Goal: Navigation & Orientation: Go to known website

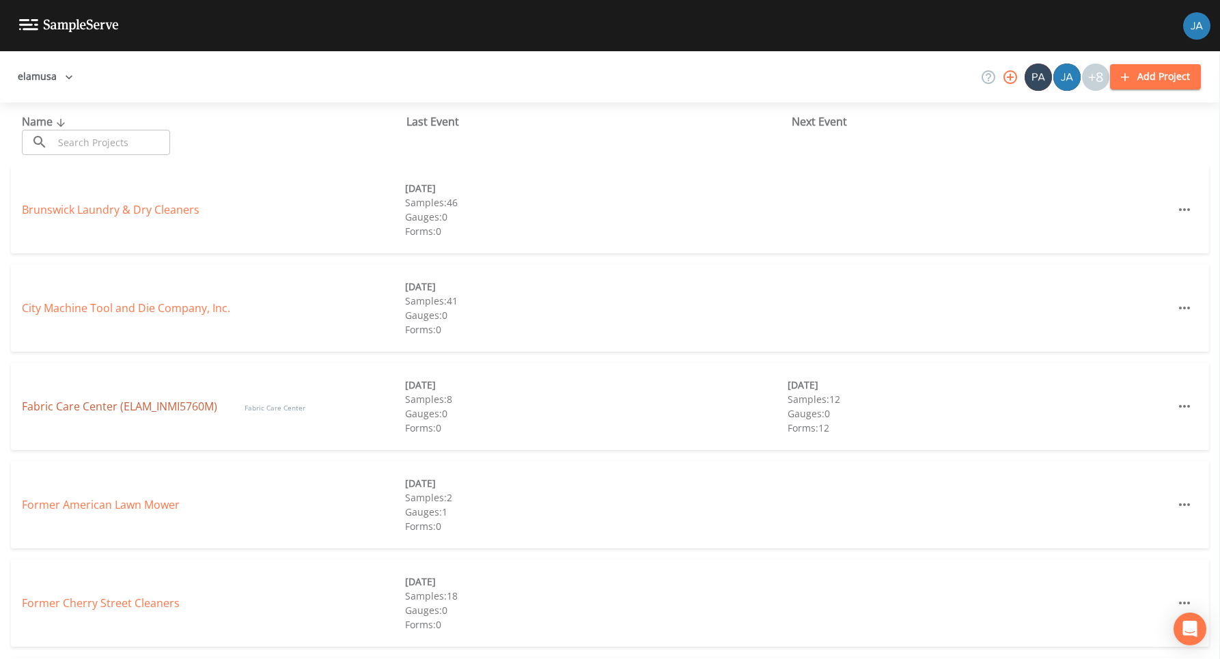
click at [85, 404] on link "Fabric Care Center (ELAM_INMI5760M)" at bounding box center [119, 406] width 195 height 15
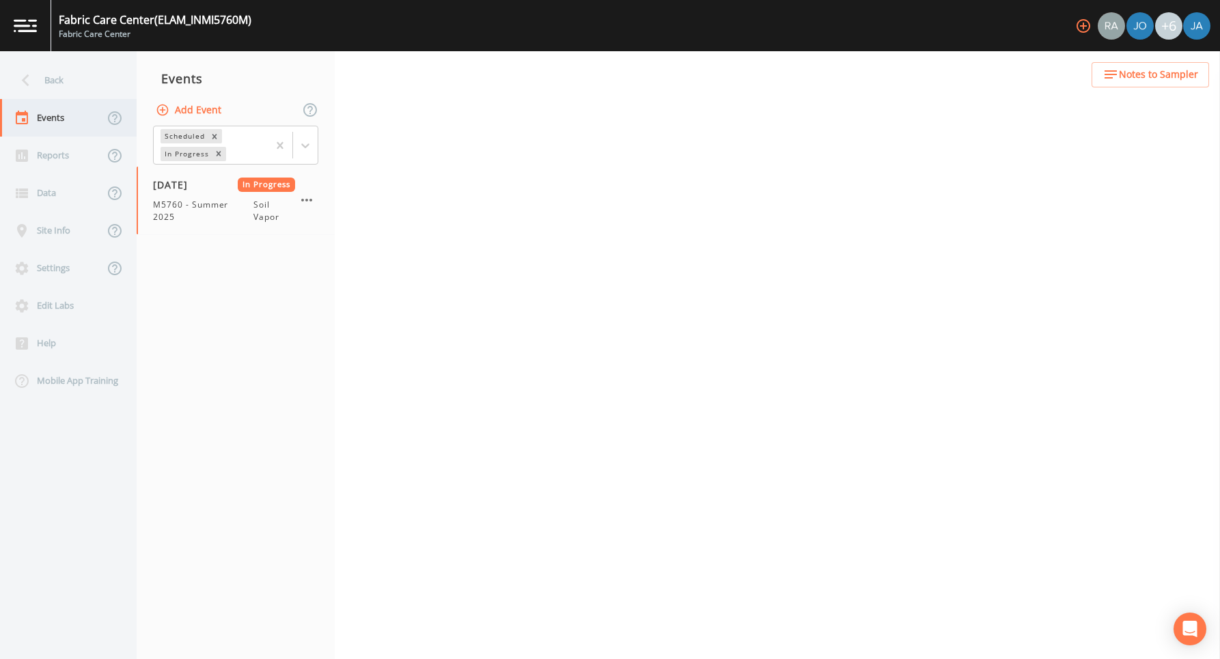
select select "c5bfc0a2-8365-4ab6-a941-dacac289f9c5"
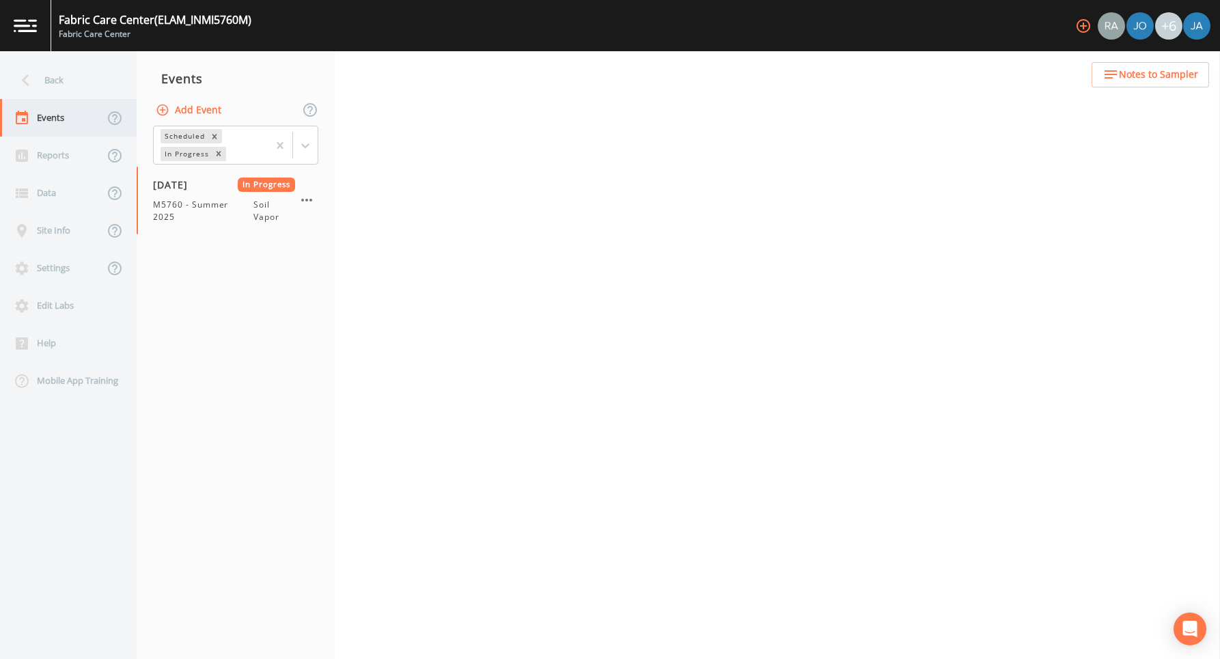
select select "c5bfc0a2-8365-4ab6-a941-dacac289f9c5"
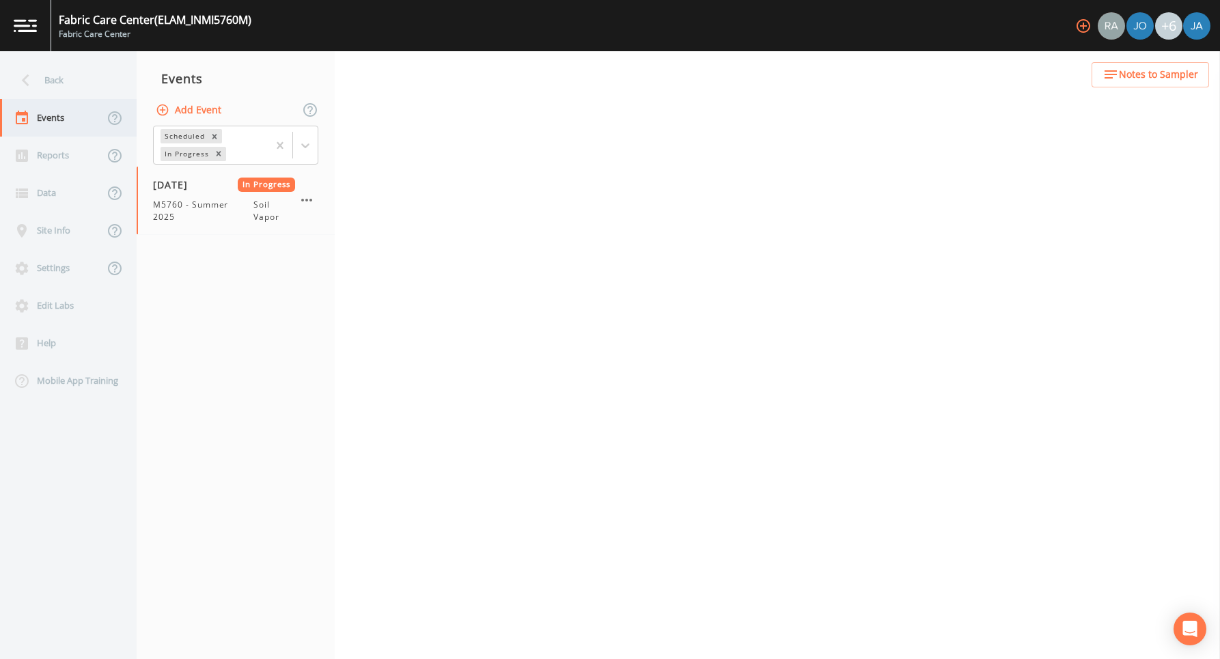
select select "c5bfc0a2-8365-4ab6-a941-dacac289f9c5"
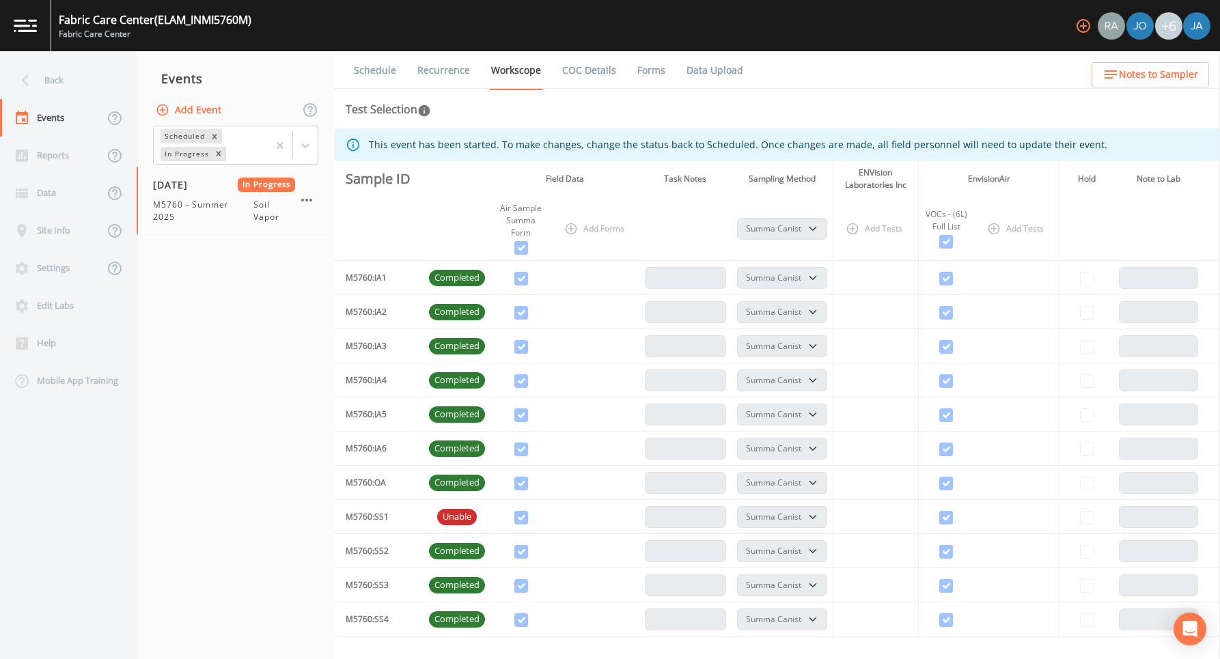
click at [590, 72] on link "COC Details" at bounding box center [589, 70] width 58 height 38
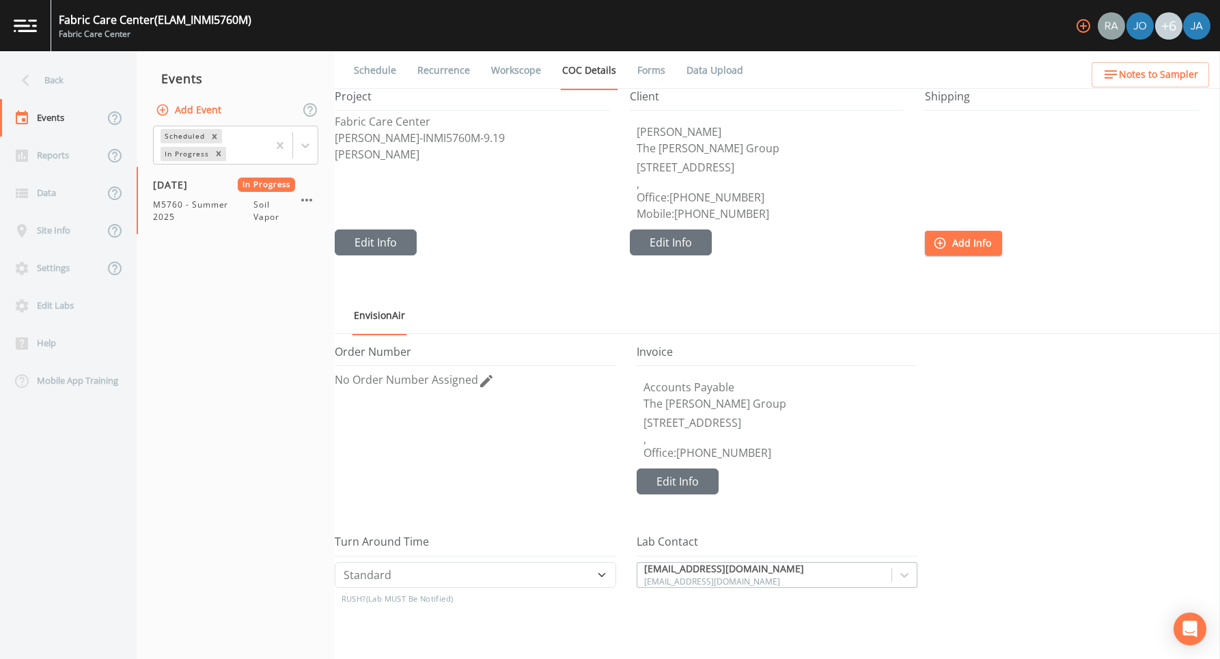
click at [644, 72] on link "Forms" at bounding box center [651, 70] width 32 height 38
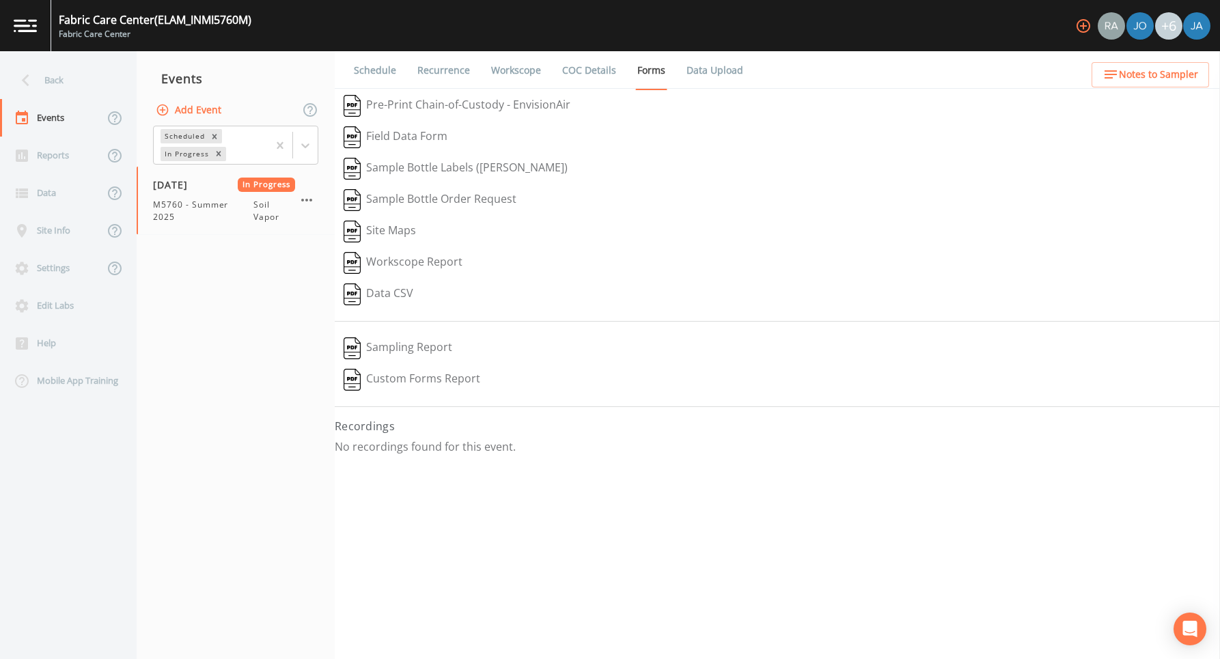
click at [438, 102] on button "Pre-Print Chain-of-Custody - EnvisionAir" at bounding box center [457, 105] width 245 height 31
click at [418, 377] on button "Custom Forms Report" at bounding box center [412, 379] width 154 height 31
click at [409, 344] on button "Sampling Report" at bounding box center [398, 348] width 126 height 31
